Goal: Find specific page/section: Find specific page/section

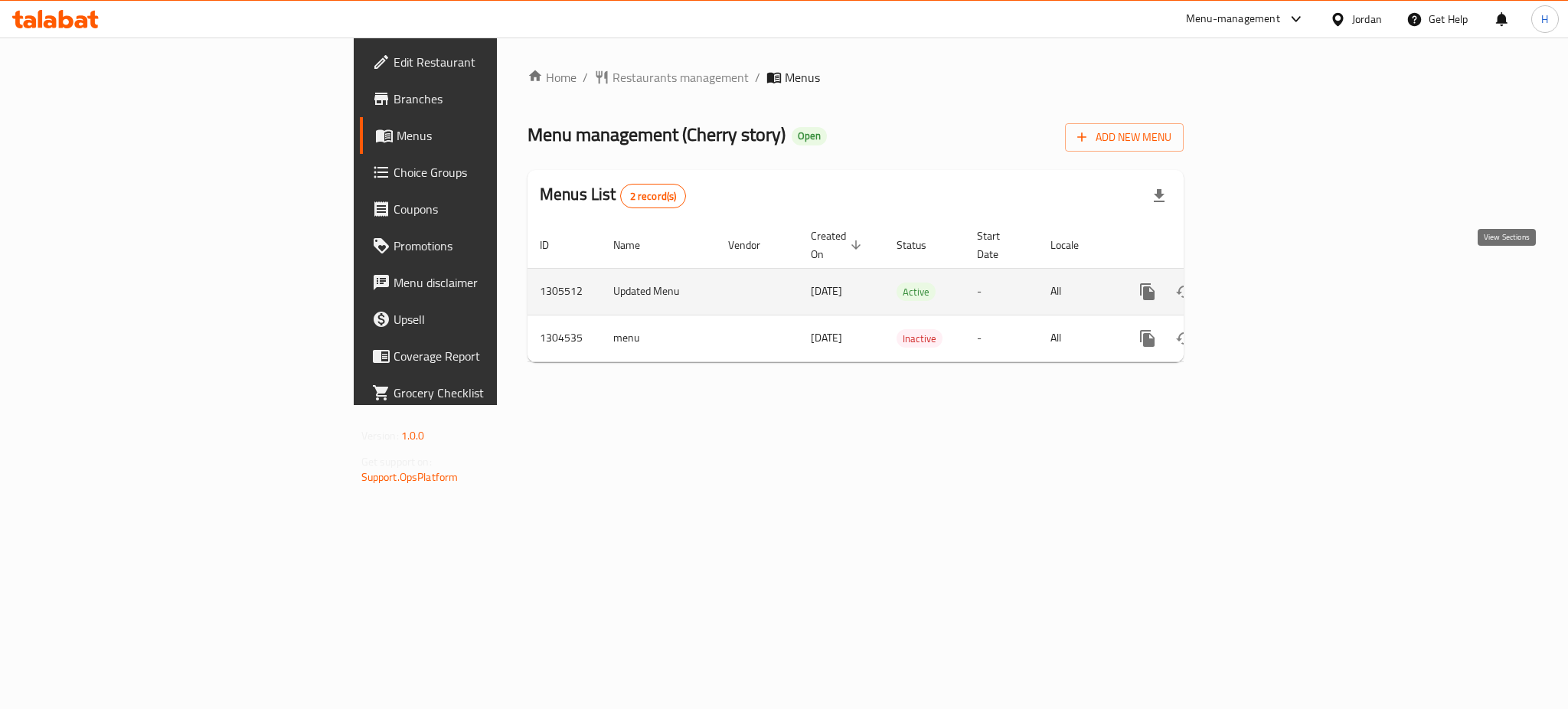
click at [1267, 282] on icon "enhanced table" at bounding box center [1257, 291] width 19 height 19
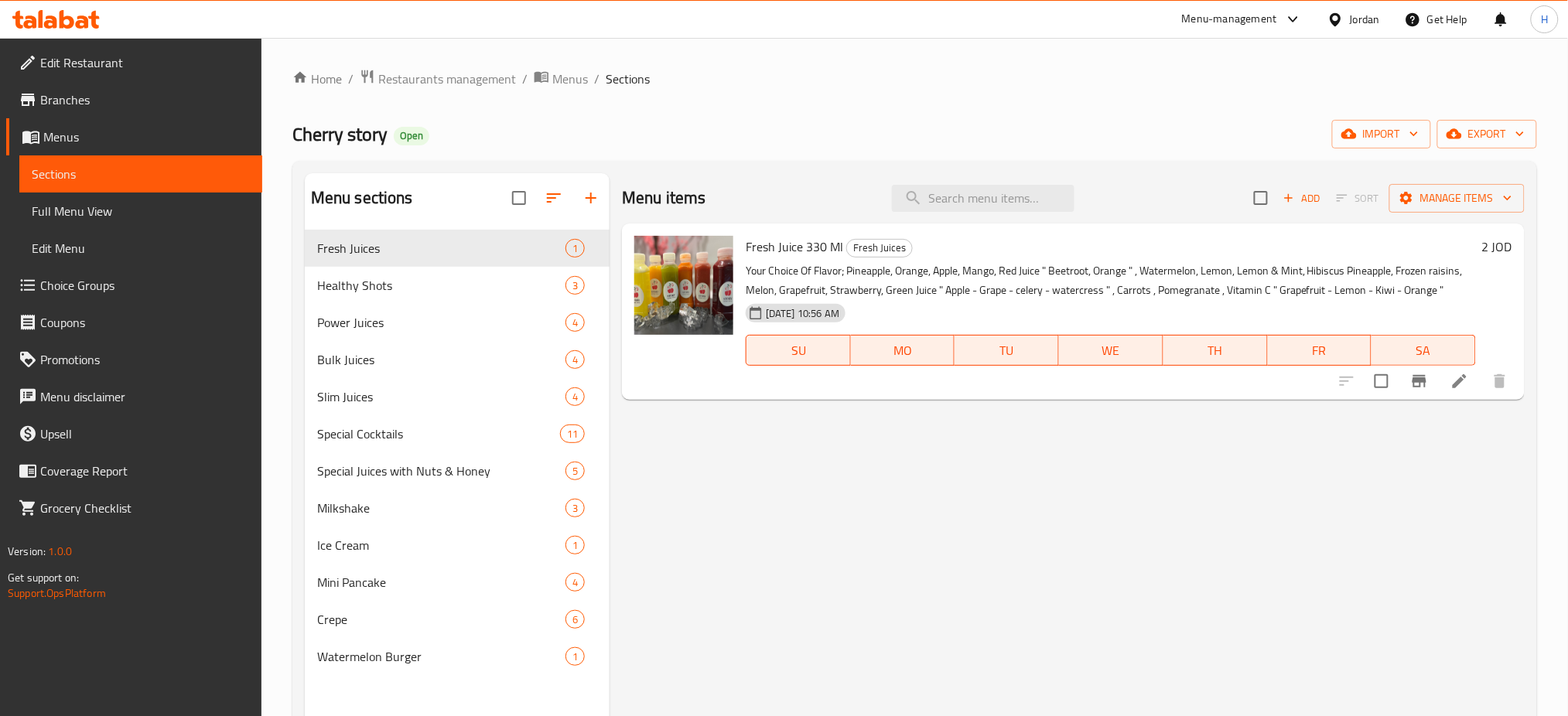
click at [175, 295] on link "Choice Groups" at bounding box center [134, 285] width 256 height 37
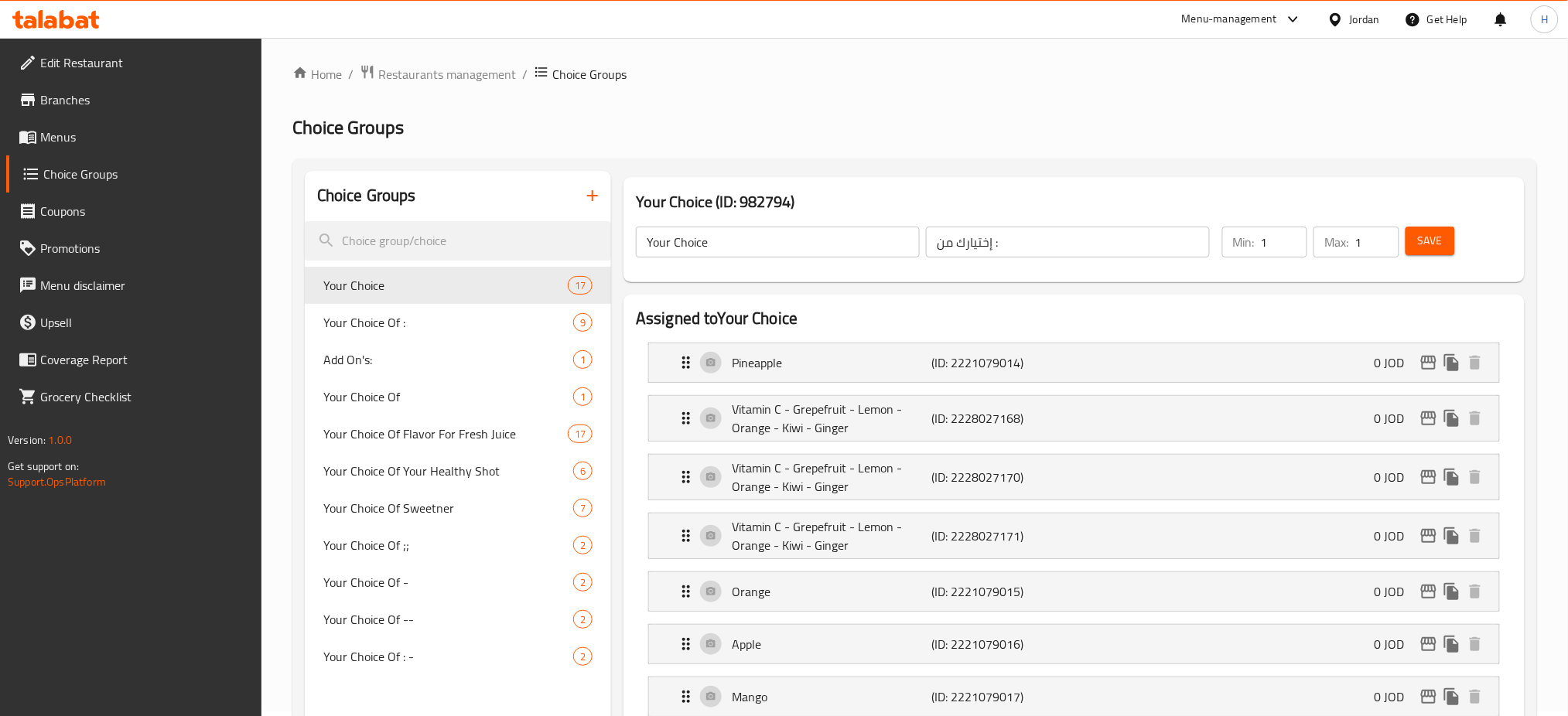
scroll to position [38, 0]
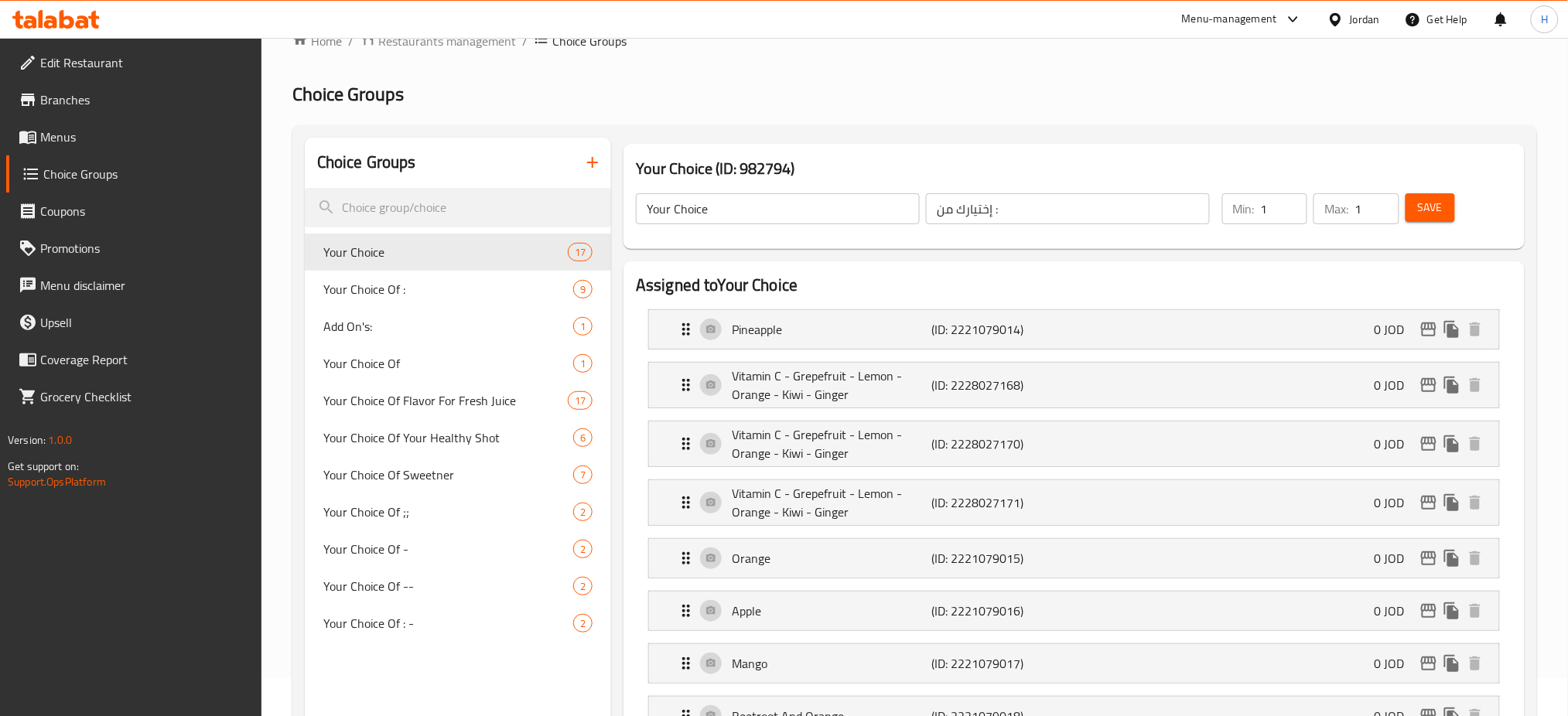
click at [50, 24] on icon at bounding box center [55, 19] width 87 height 19
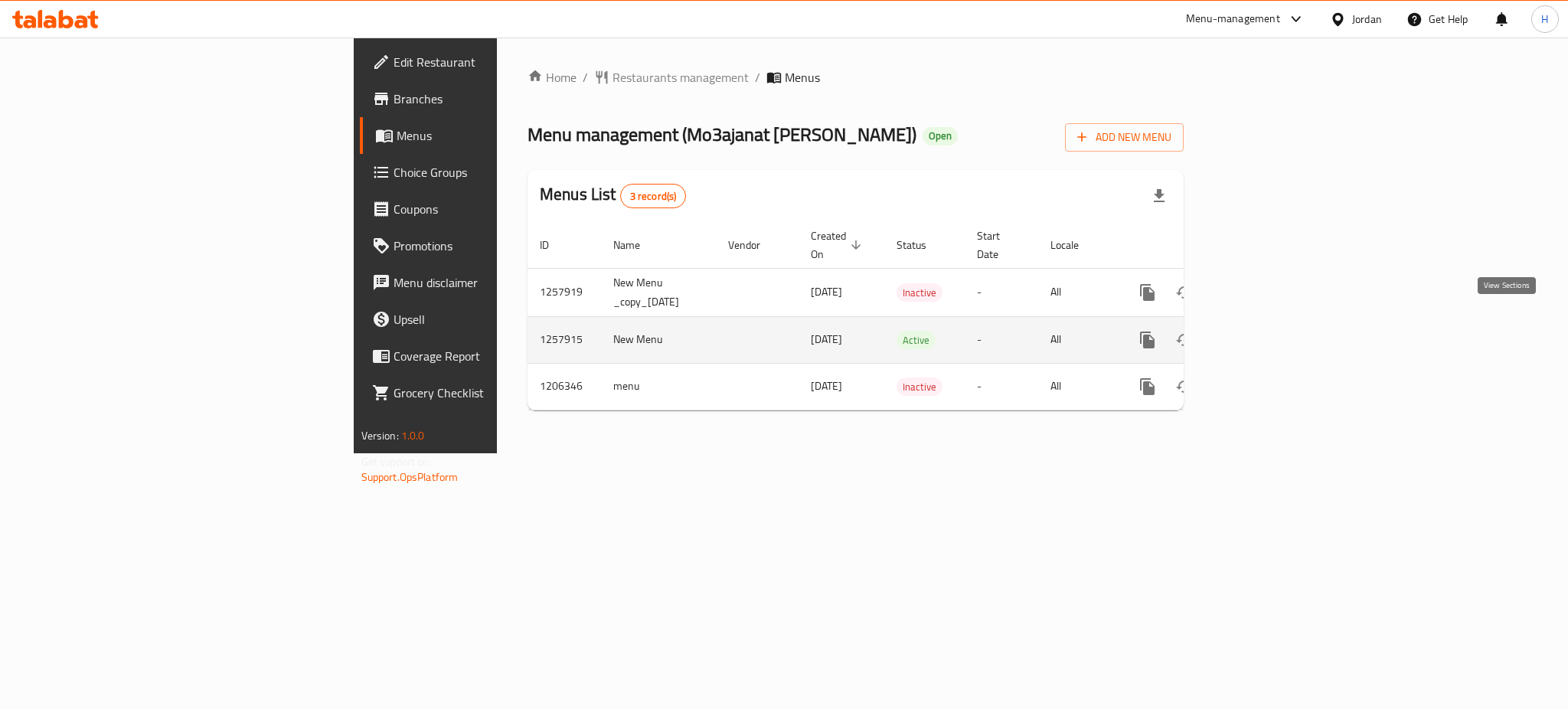
click at [1267, 331] on icon "enhanced table" at bounding box center [1257, 340] width 19 height 19
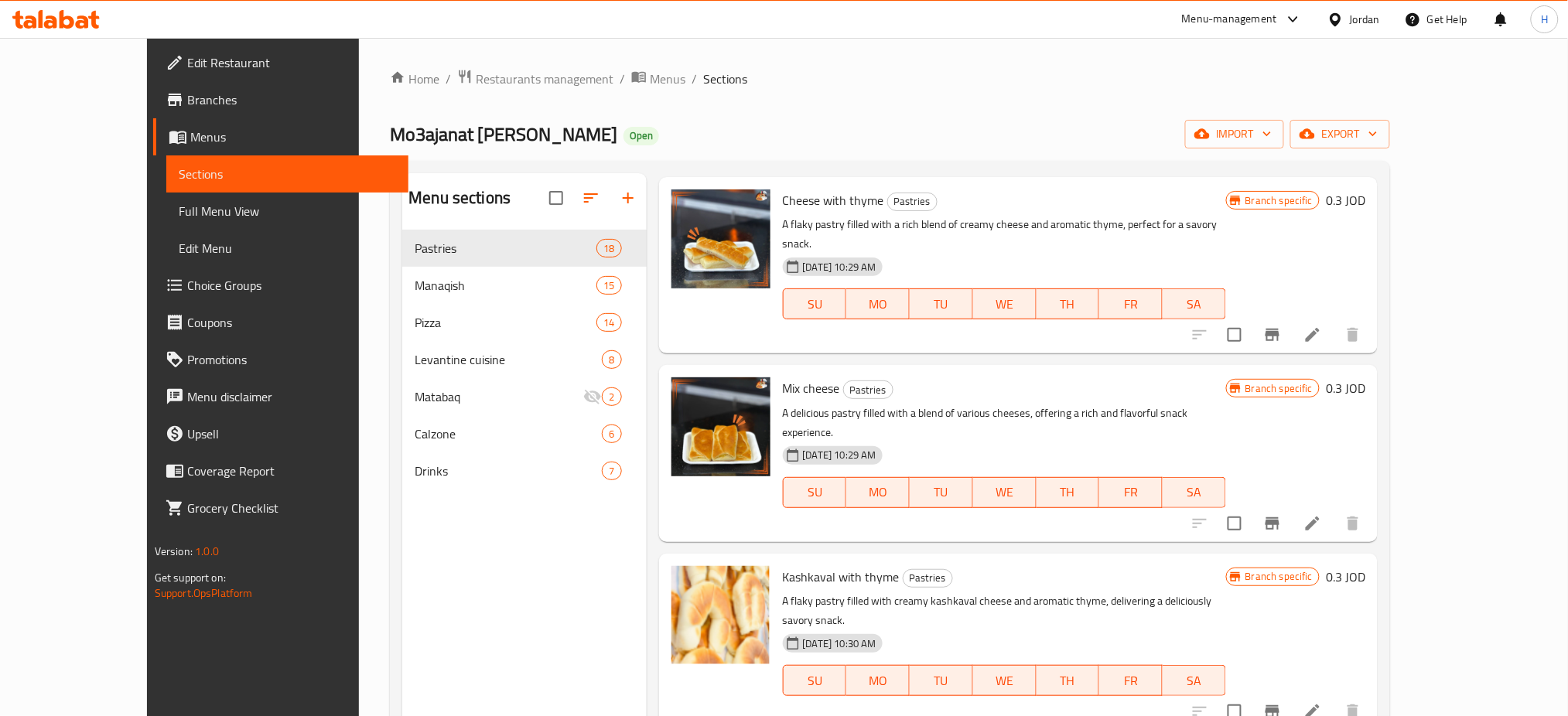
scroll to position [216, 0]
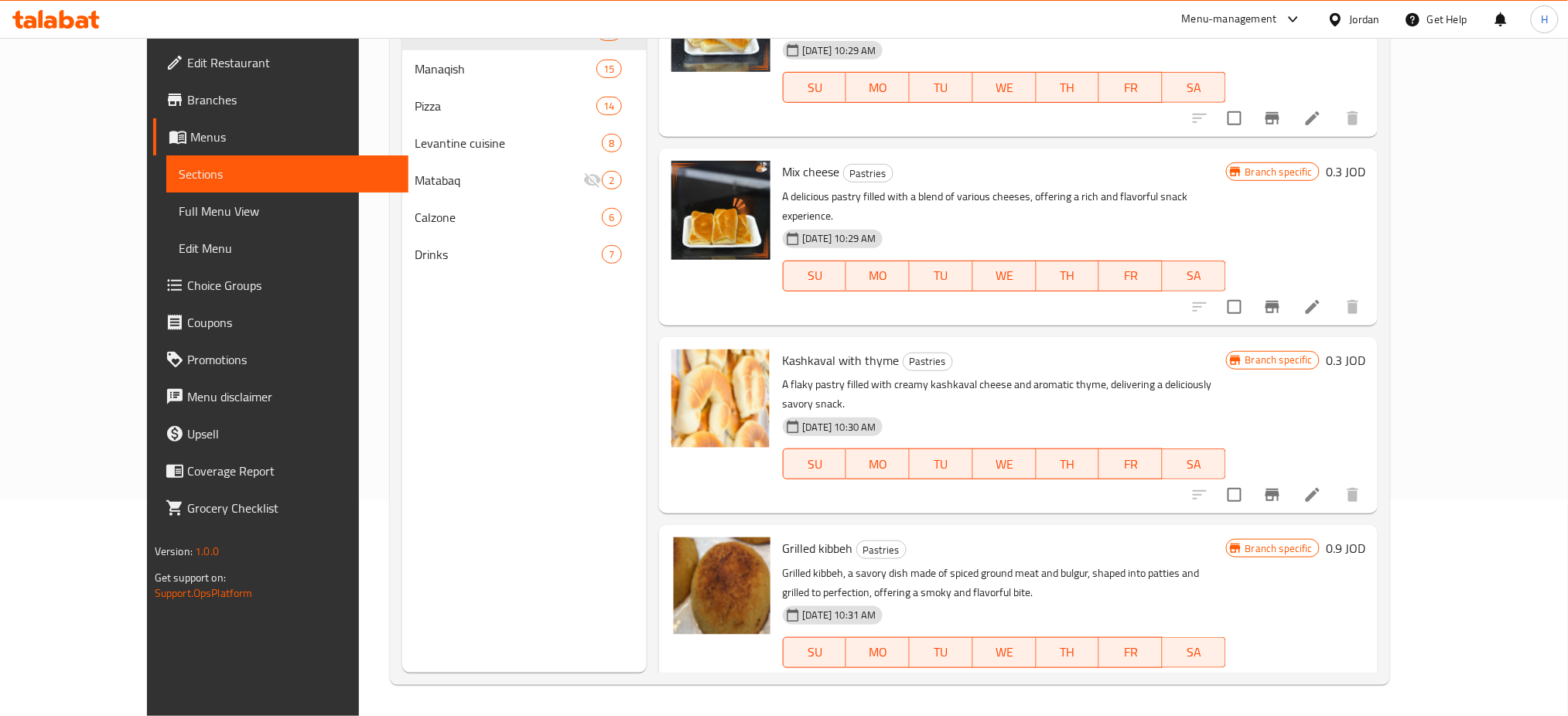
click at [432, 346] on div "Menu sections Pastries 18 Manaqish 15 Pizza 14 Levantine cuisine 8 Matabaq 2 Ca…" at bounding box center [525, 315] width 244 height 716
